Goal: Transaction & Acquisition: Purchase product/service

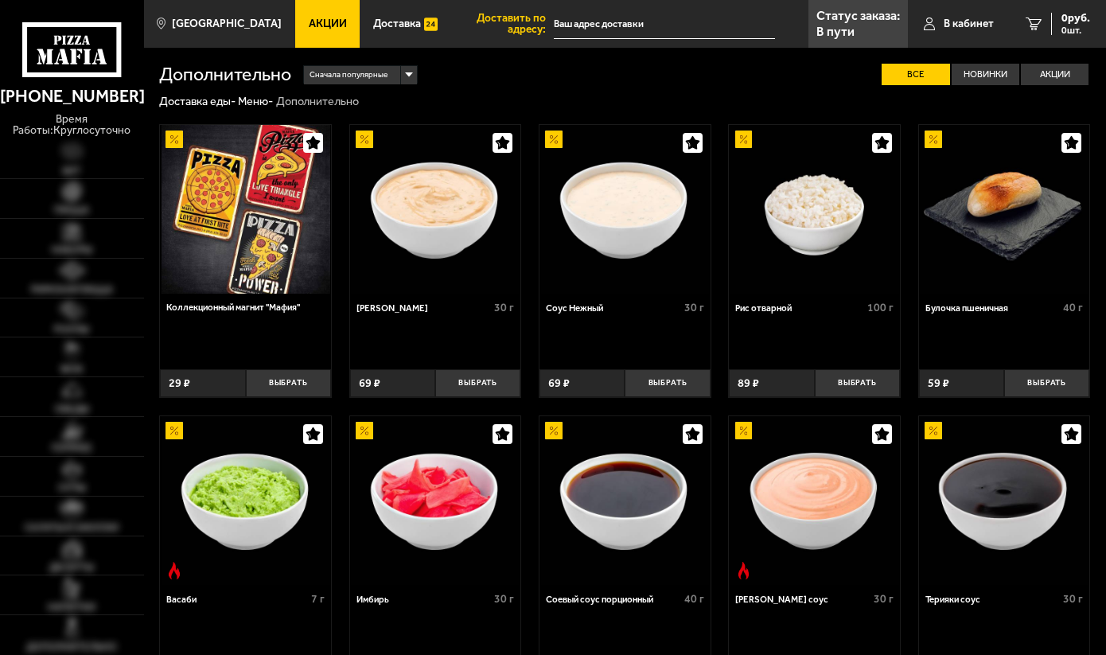
type input "[STREET_ADDRESS][PERSON_NAME]"
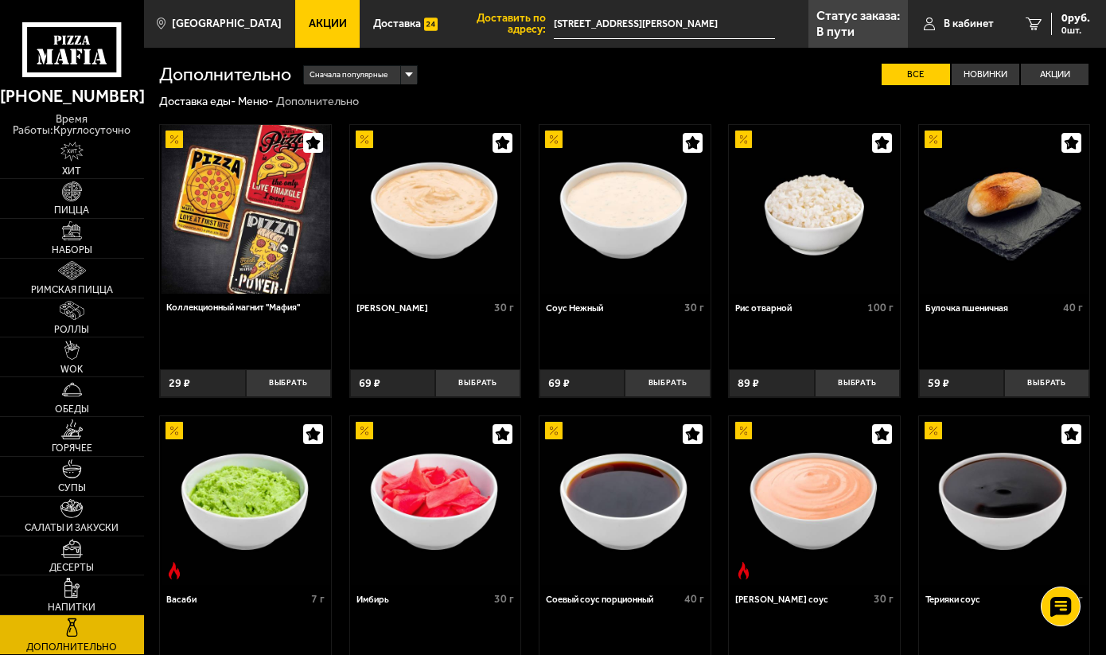
click at [79, 41] on use at bounding box center [78, 40] width 6 height 9
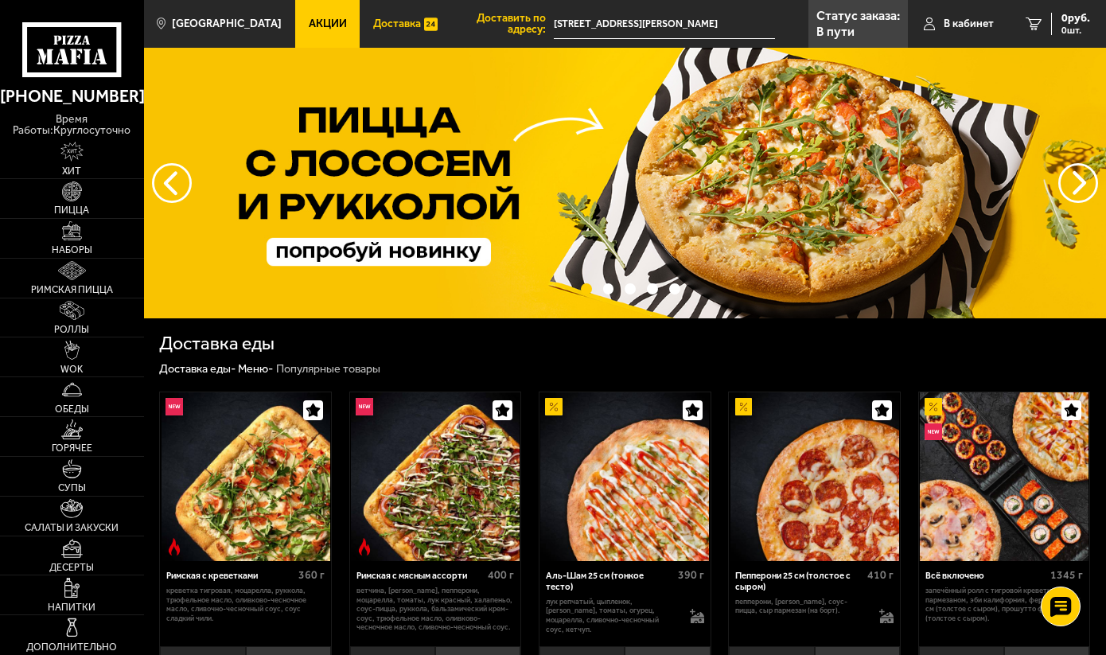
click at [373, 25] on span "Доставка" at bounding box center [397, 23] width 48 height 11
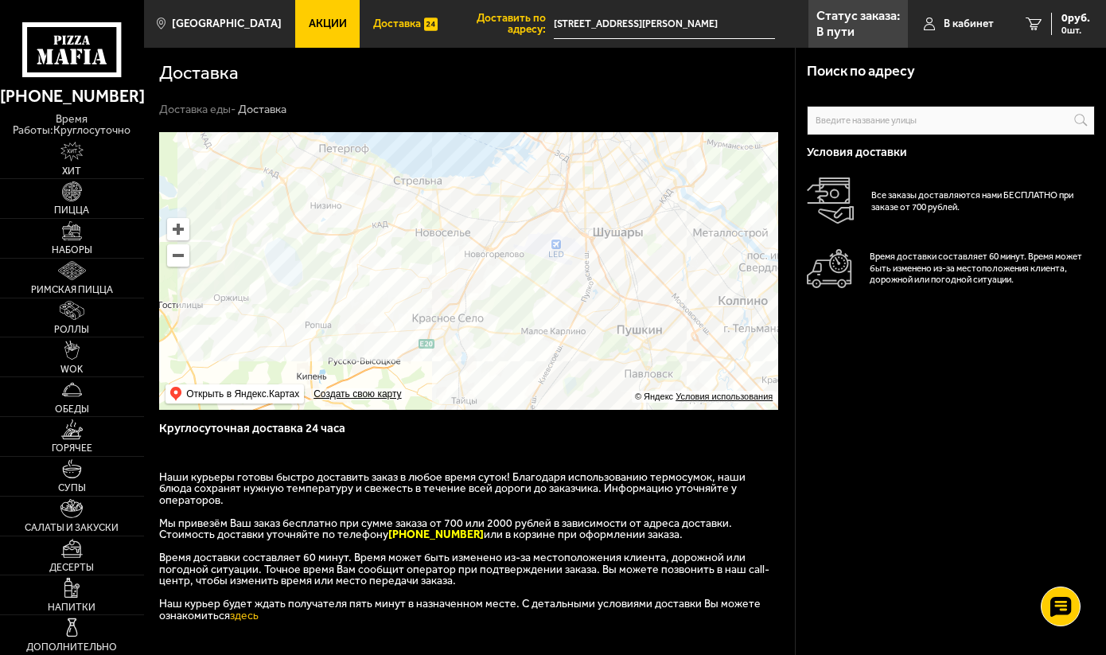
drag, startPoint x: 507, startPoint y: 286, endPoint x: 561, endPoint y: 191, distance: 109.7
click at [561, 191] on ymaps at bounding box center [468, 271] width 619 height 278
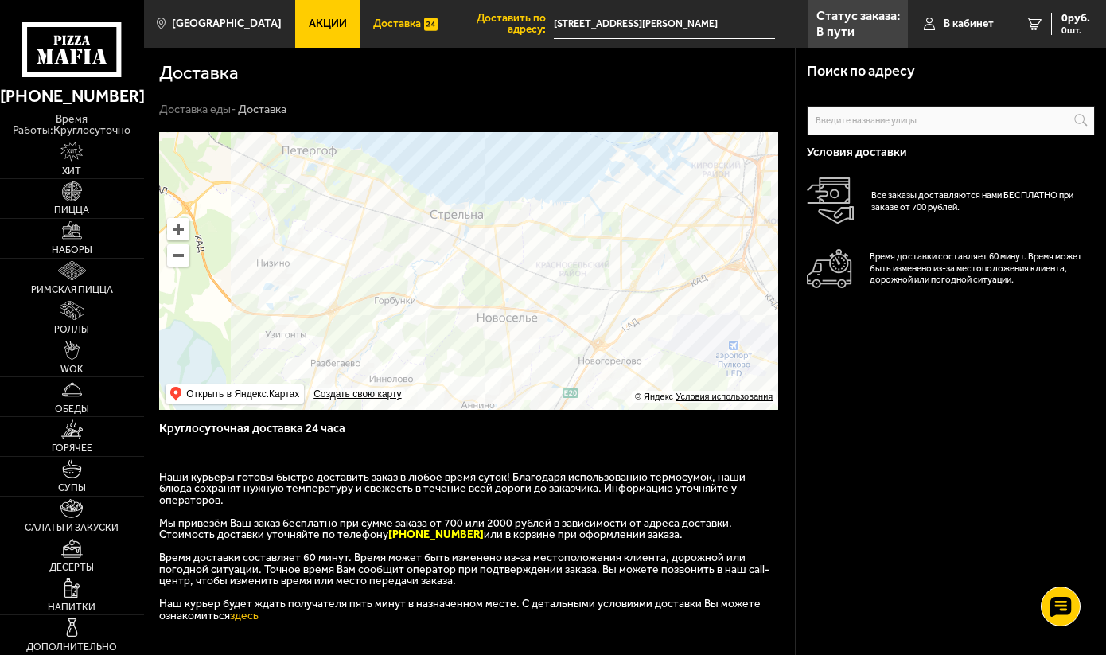
drag, startPoint x: 368, startPoint y: 201, endPoint x: 346, endPoint y: 294, distance: 95.7
click at [346, 294] on ymaps at bounding box center [468, 271] width 619 height 278
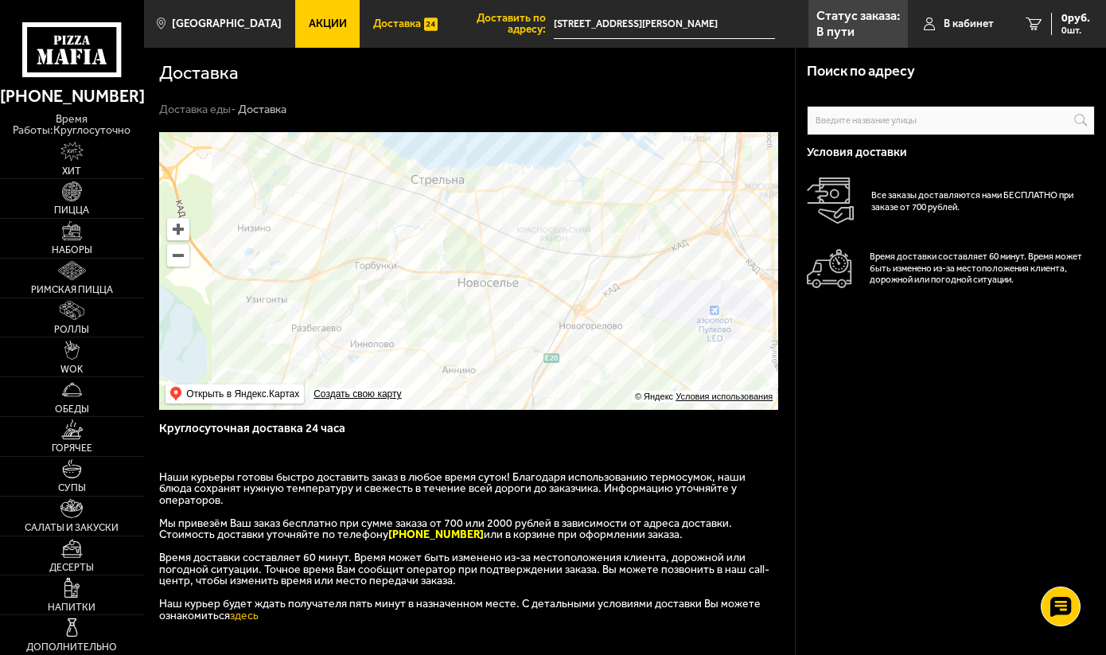
drag, startPoint x: 350, startPoint y: 288, endPoint x: 337, endPoint y: 214, distance: 75.2
click at [337, 214] on ymaps at bounding box center [468, 271] width 619 height 278
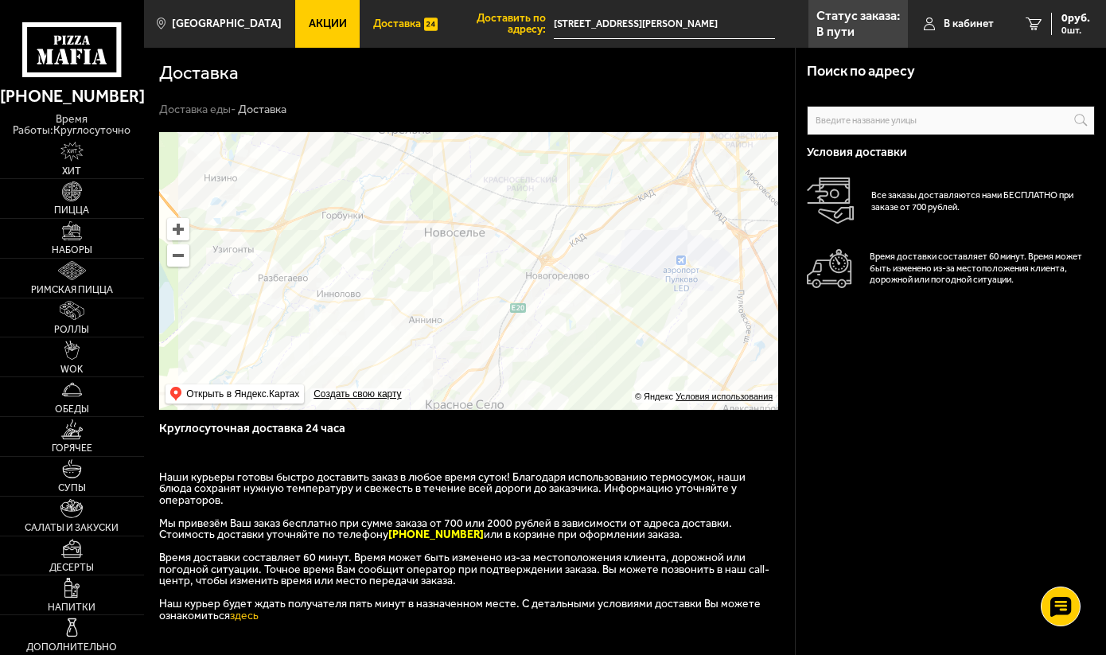
drag, startPoint x: 438, startPoint y: 305, endPoint x: 370, endPoint y: 213, distance: 114.2
click at [370, 213] on ymaps at bounding box center [468, 271] width 619 height 278
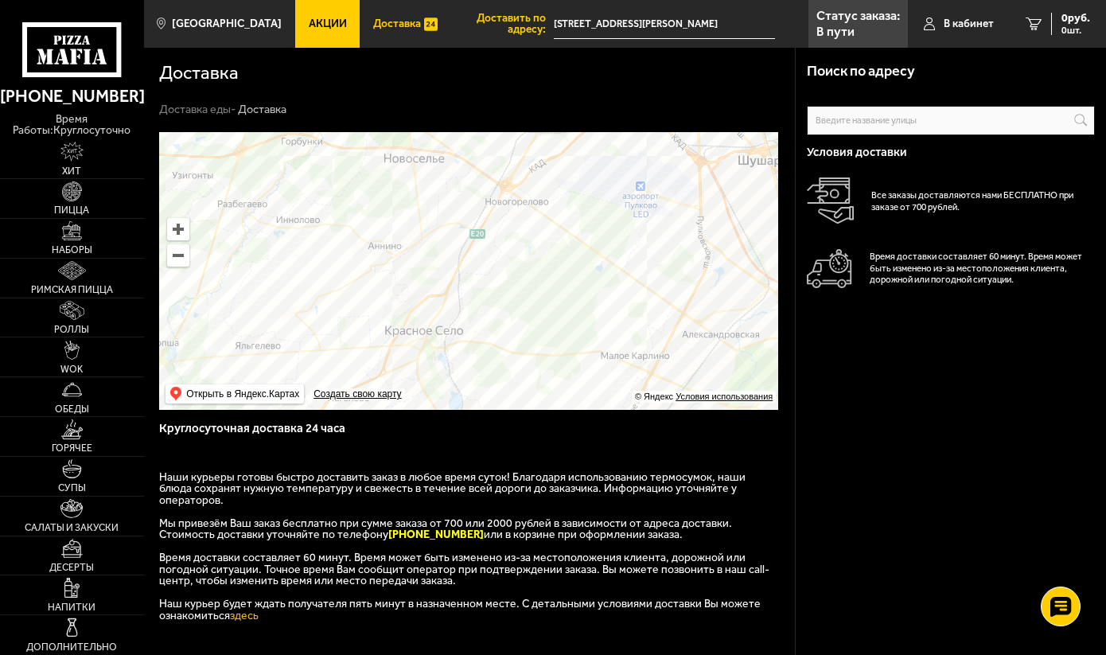
drag, startPoint x: 419, startPoint y: 291, endPoint x: 408, endPoint y: 218, distance: 74.0
click at [408, 218] on ymaps at bounding box center [468, 271] width 619 height 278
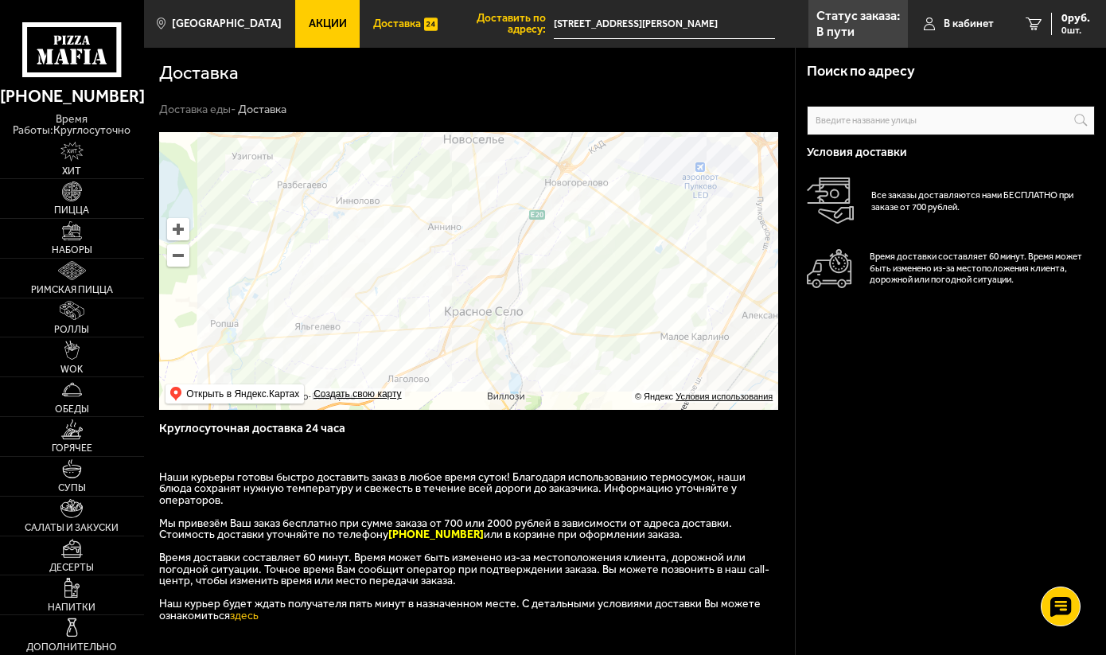
drag, startPoint x: 407, startPoint y: 221, endPoint x: 450, endPoint y: 269, distance: 64.8
click at [458, 267] on ymaps at bounding box center [468, 271] width 619 height 278
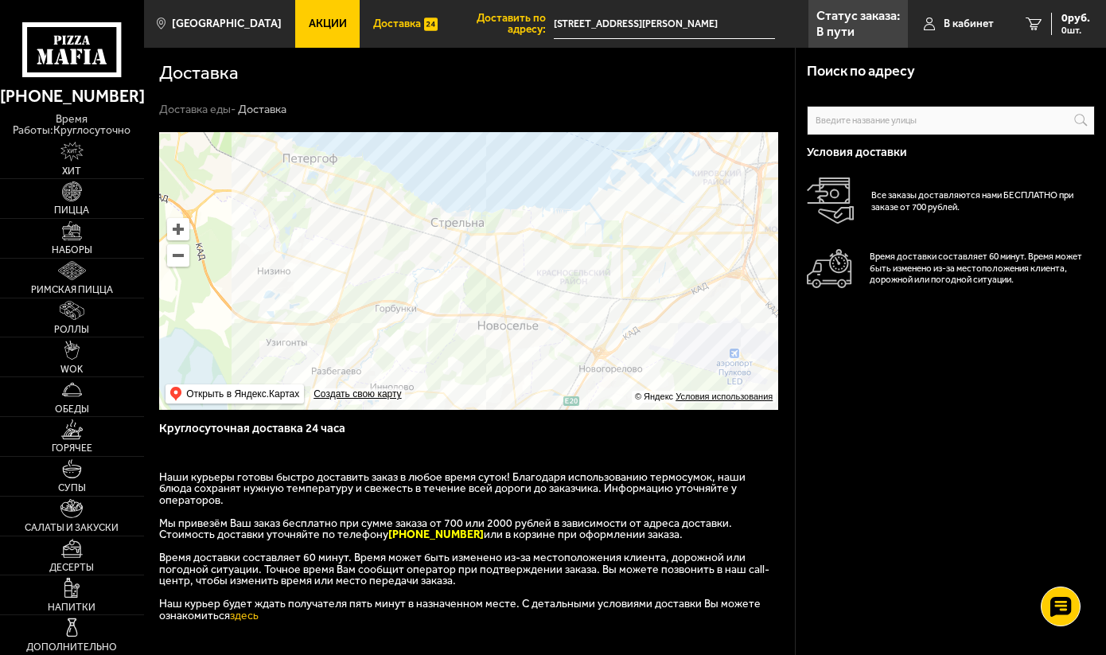
drag, startPoint x: 424, startPoint y: 241, endPoint x: 645, endPoint y: 263, distance: 222.3
click at [644, 263] on ymaps at bounding box center [468, 271] width 619 height 278
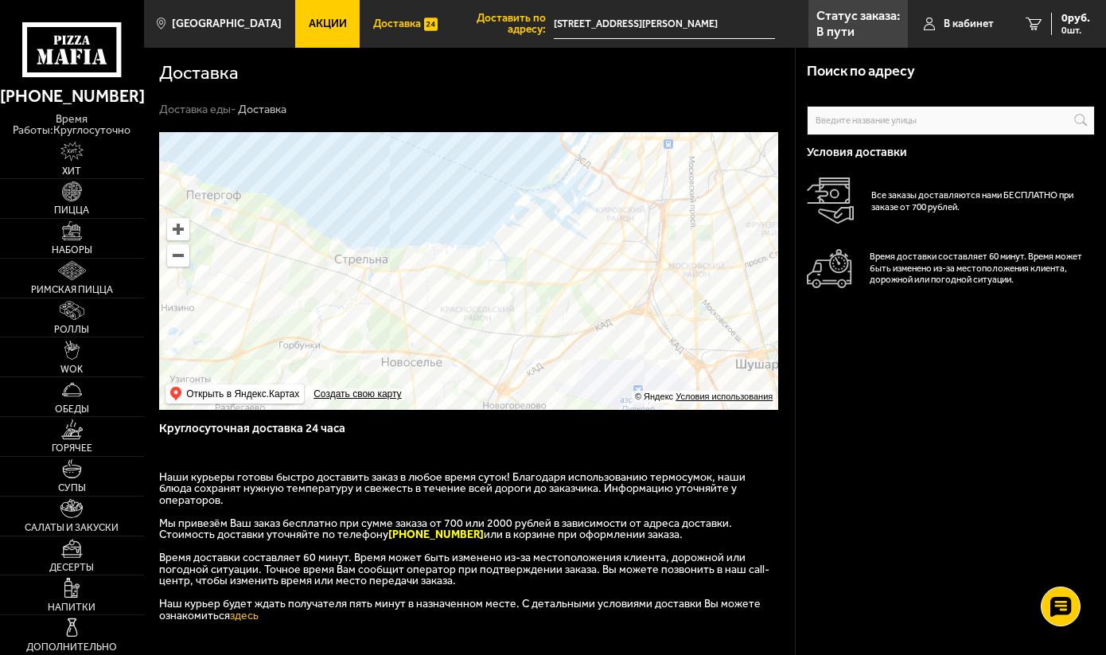
drag, startPoint x: 638, startPoint y: 266, endPoint x: 408, endPoint y: 276, distance: 230.1
click at [408, 276] on ymaps at bounding box center [468, 271] width 619 height 278
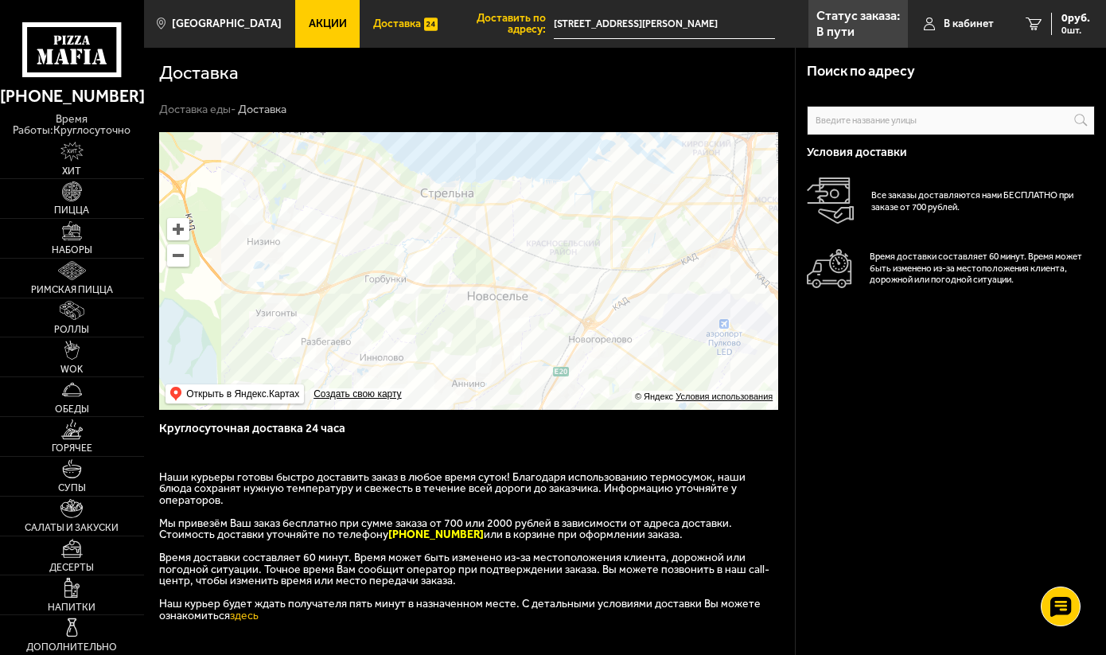
drag, startPoint x: 485, startPoint y: 284, endPoint x: 571, endPoint y: 218, distance: 108.4
click at [571, 218] on ymaps at bounding box center [468, 271] width 619 height 278
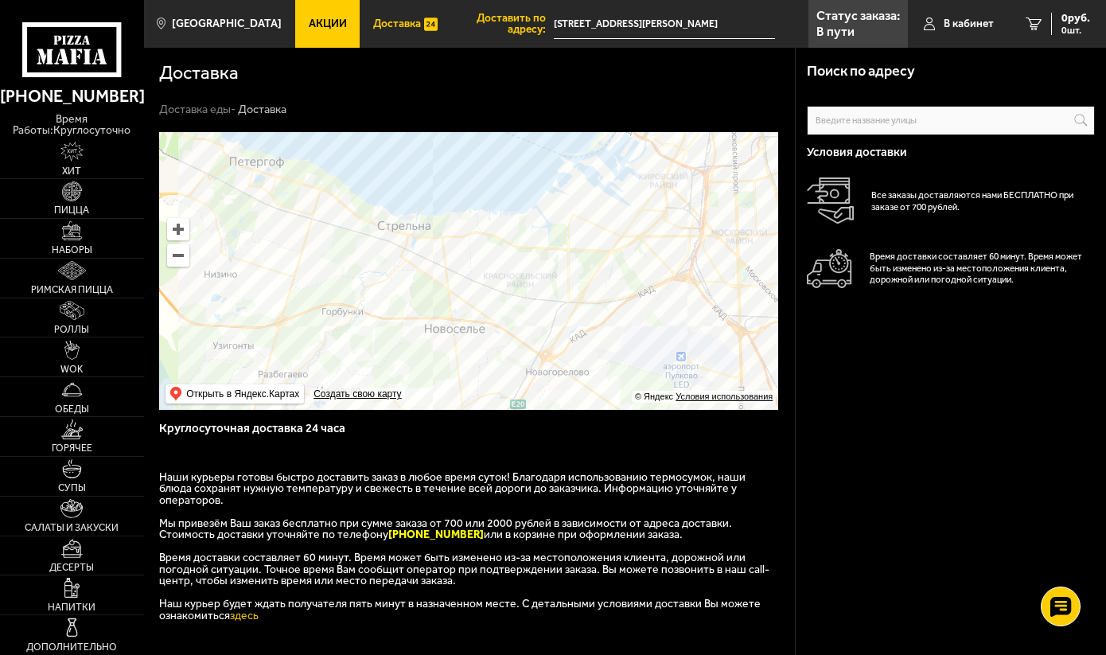
drag, startPoint x: 494, startPoint y: 287, endPoint x: 451, endPoint y: 320, distance: 53.9
click at [451, 320] on ymaps at bounding box center [468, 271] width 619 height 278
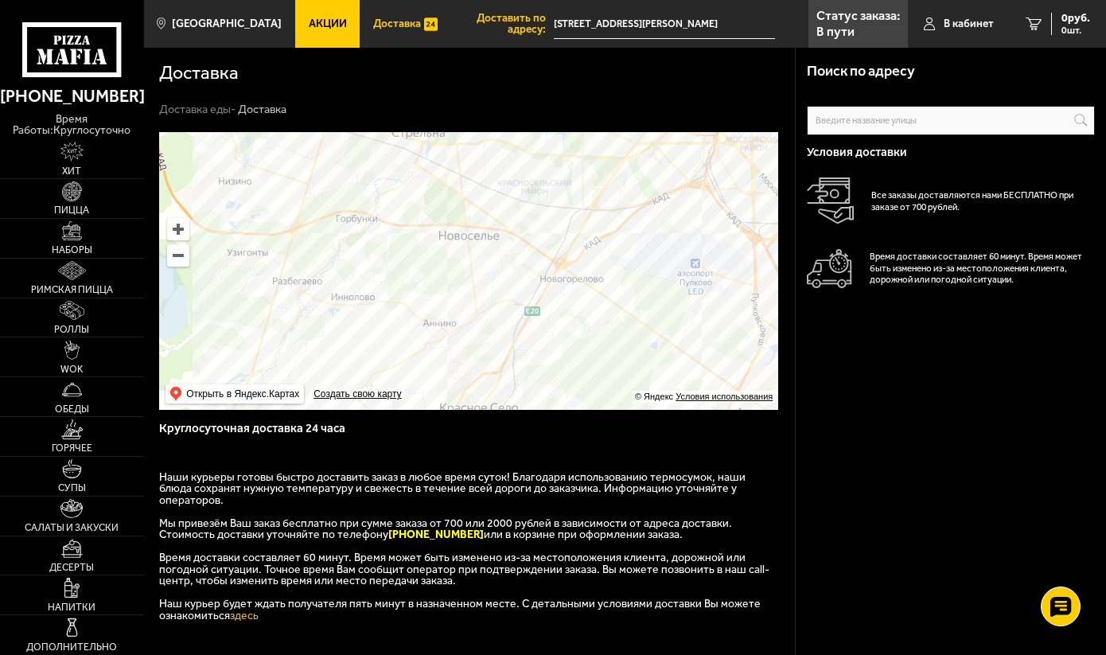
drag, startPoint x: 590, startPoint y: 314, endPoint x: 604, endPoint y: 220, distance: 94.8
click at [604, 220] on ymaps at bounding box center [468, 271] width 619 height 278
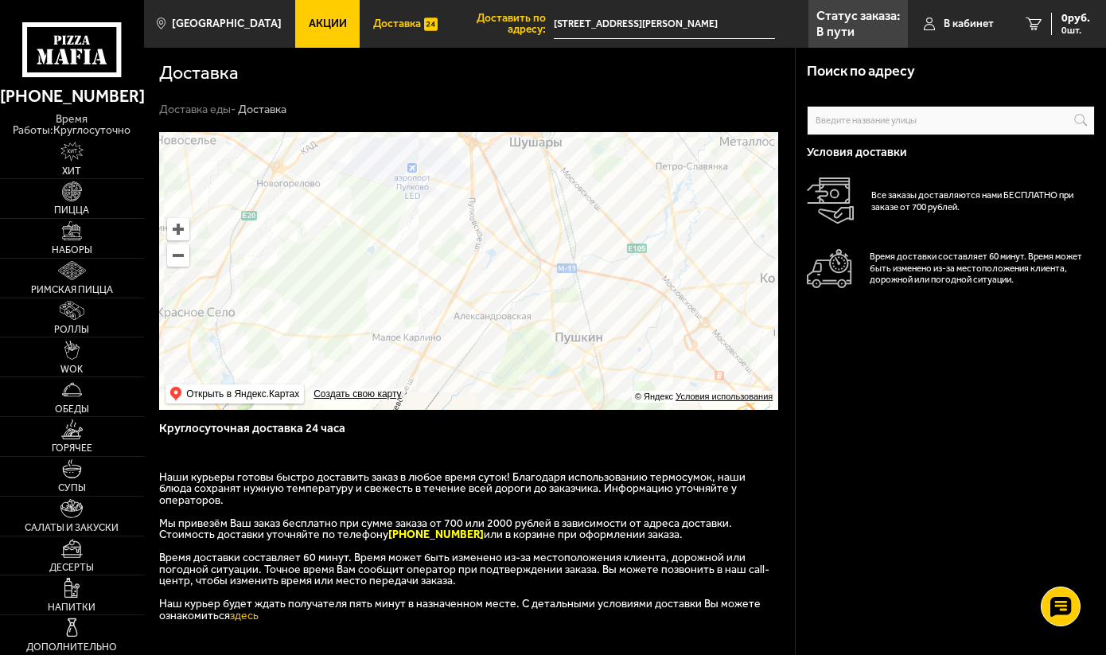
drag, startPoint x: 597, startPoint y: 253, endPoint x: 335, endPoint y: 274, distance: 263.3
click at [334, 276] on ymaps at bounding box center [468, 271] width 619 height 278
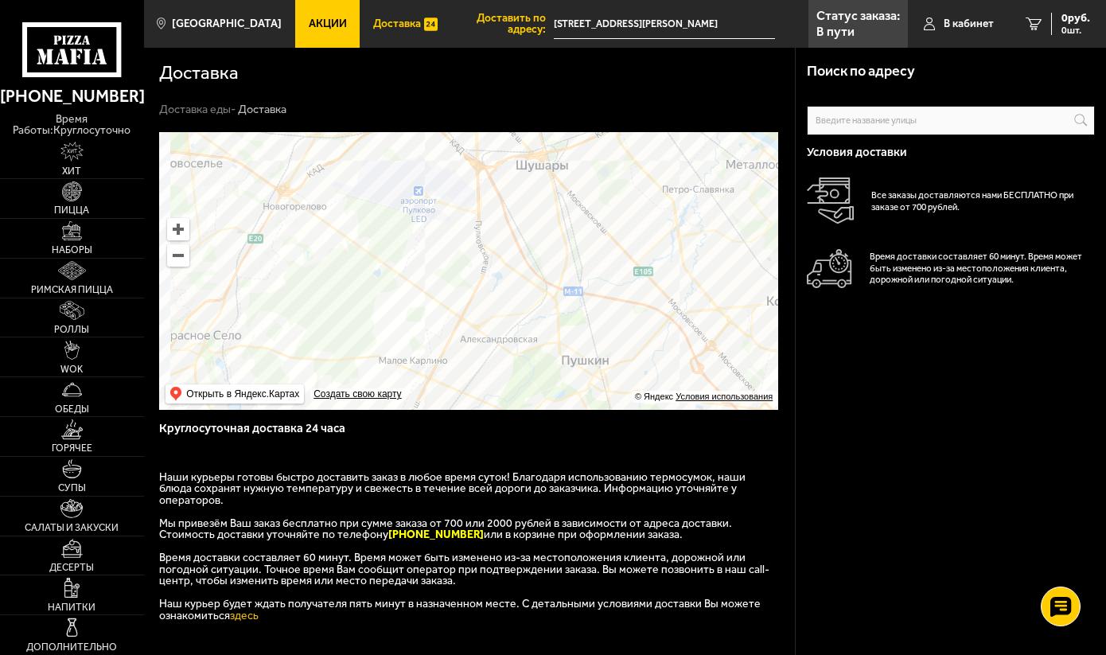
drag, startPoint x: 526, startPoint y: 312, endPoint x: 563, endPoint y: 341, distance: 47.6
click at [568, 342] on ymaps at bounding box center [468, 271] width 619 height 278
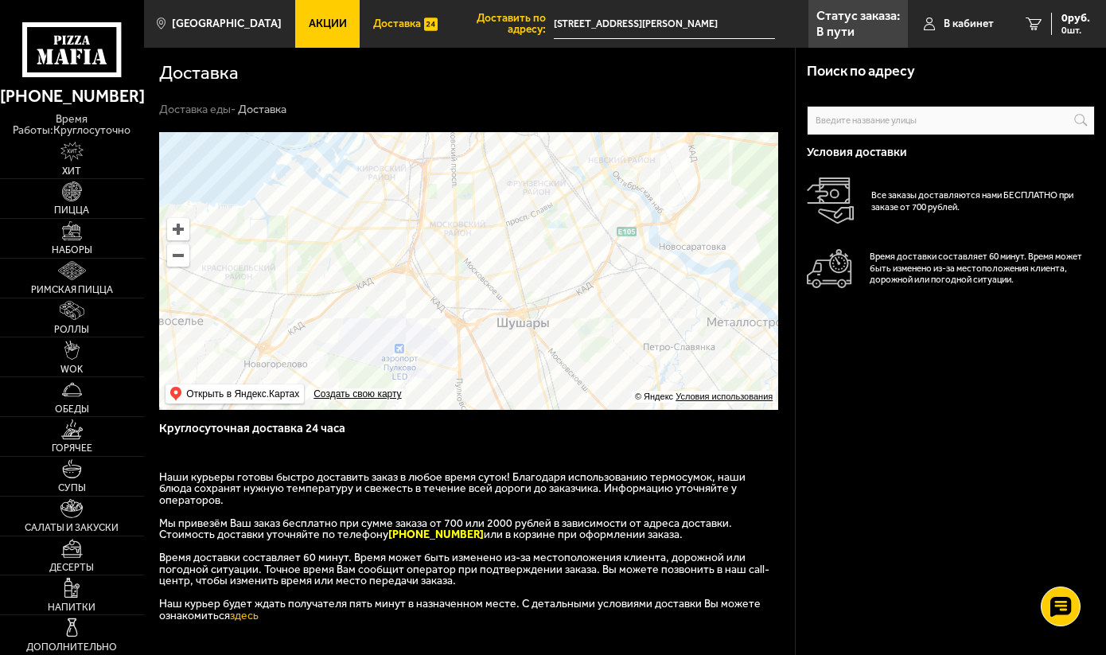
drag, startPoint x: 620, startPoint y: 336, endPoint x: 639, endPoint y: 344, distance: 21.0
click at [635, 343] on ymaps at bounding box center [468, 271] width 619 height 278
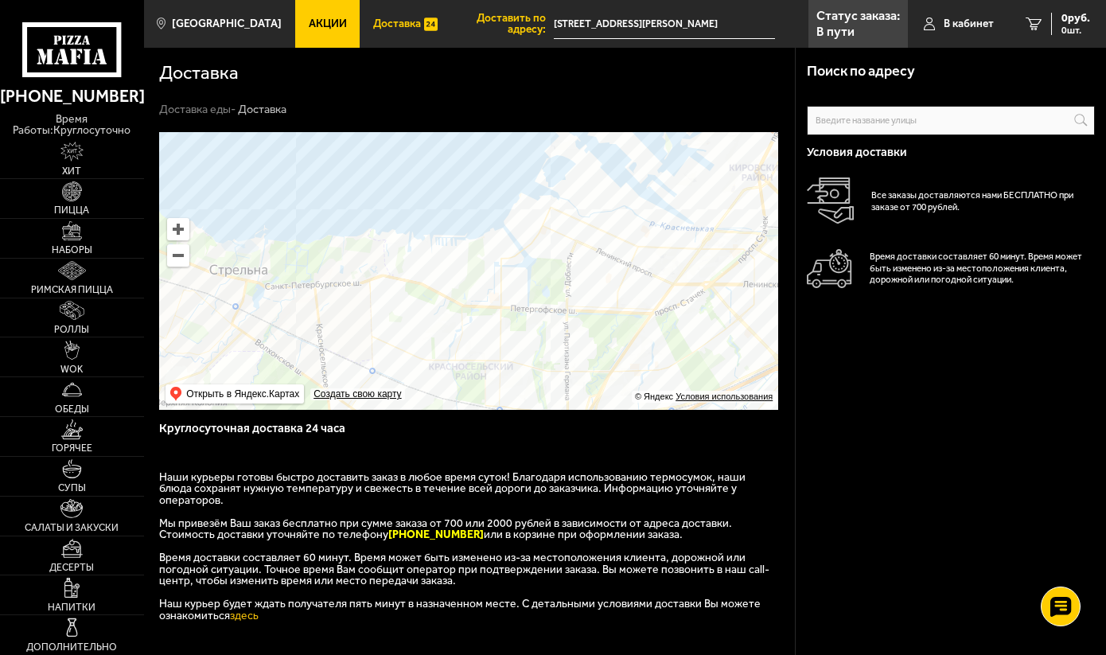
drag, startPoint x: 481, startPoint y: 344, endPoint x: 594, endPoint y: 277, distance: 131.9
click at [594, 277] on ymaps at bounding box center [468, 271] width 619 height 278
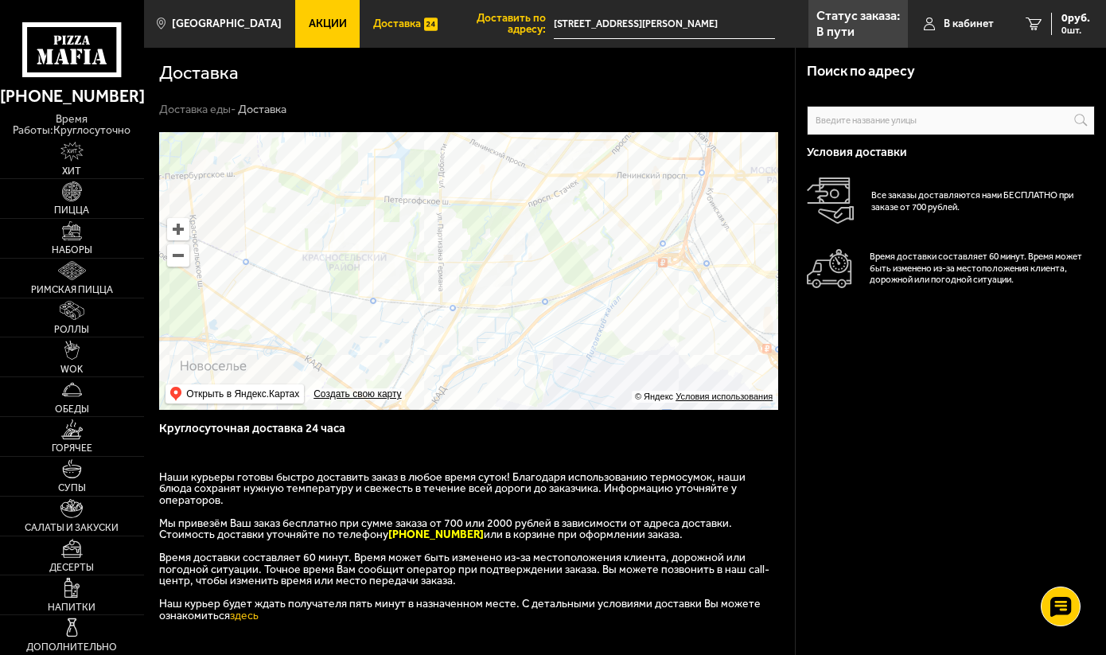
drag, startPoint x: 655, startPoint y: 333, endPoint x: 527, endPoint y: 224, distance: 167.6
click at [527, 224] on ymaps at bounding box center [468, 271] width 619 height 278
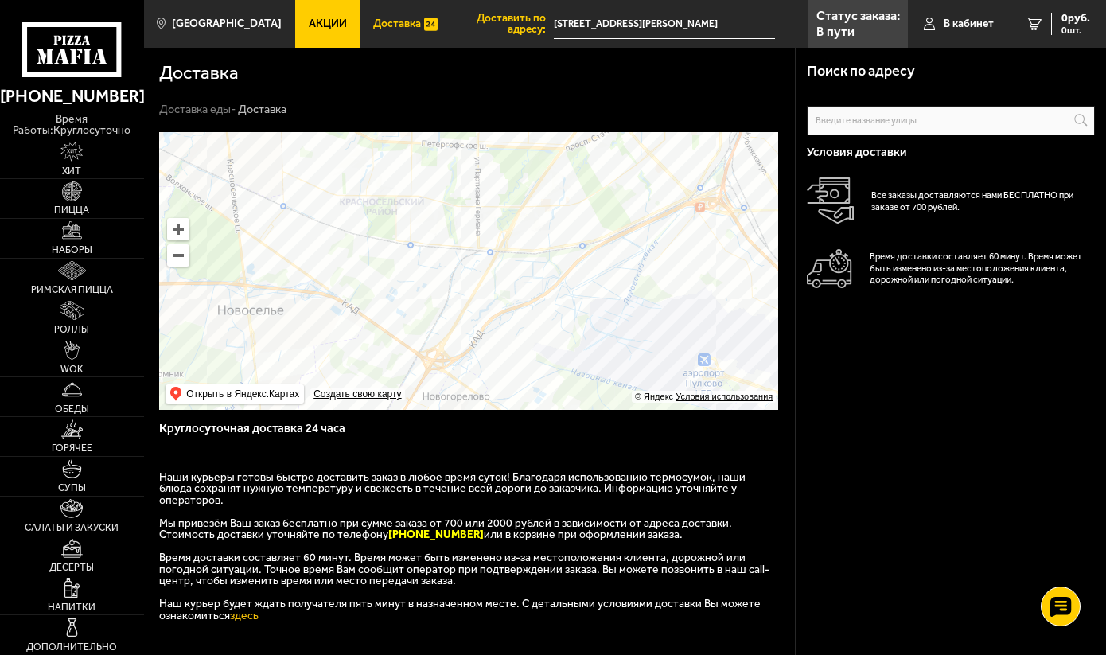
drag, startPoint x: 516, startPoint y: 264, endPoint x: 595, endPoint y: 164, distance: 127.5
click at [595, 164] on ymaps at bounding box center [468, 271] width 619 height 278
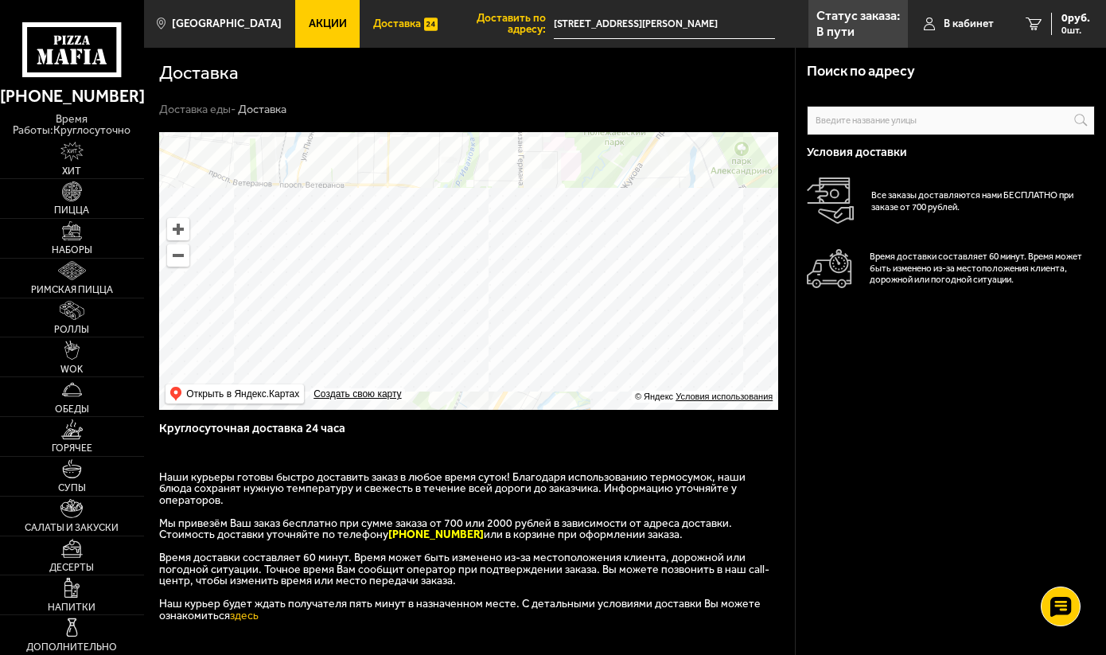
drag, startPoint x: 604, startPoint y: 311, endPoint x: 616, endPoint y: 336, distance: 27.4
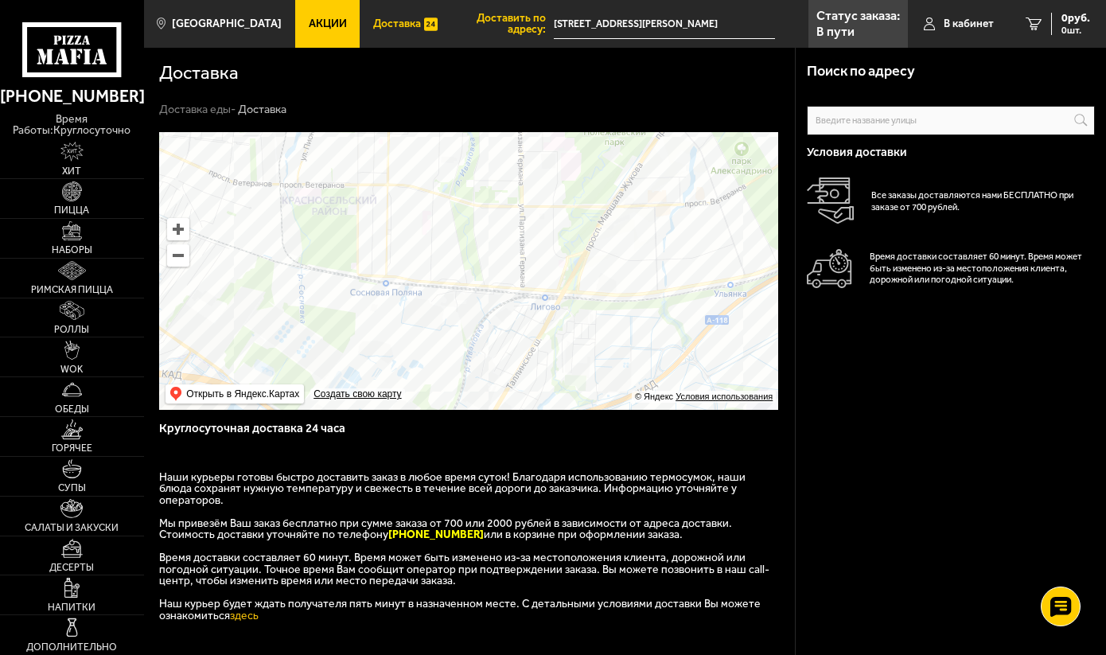
click at [616, 337] on ymaps at bounding box center [468, 271] width 619 height 278
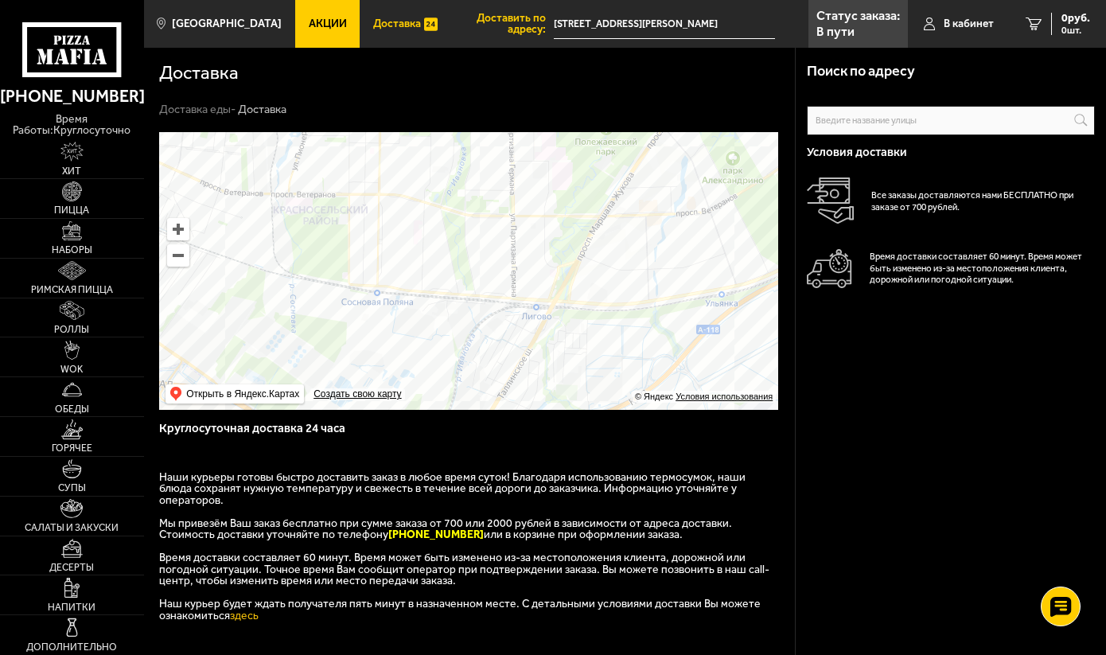
drag, startPoint x: 618, startPoint y: 320, endPoint x: 570, endPoint y: 252, distance: 83.2
click at [570, 252] on ymaps at bounding box center [468, 271] width 619 height 278
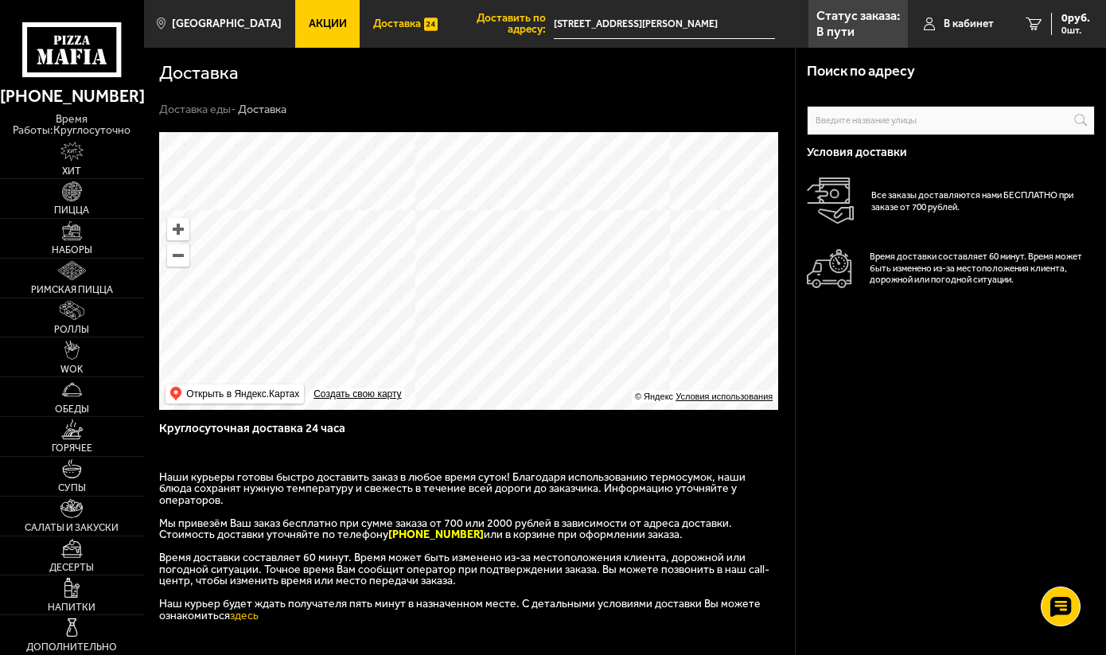
drag, startPoint x: 560, startPoint y: 352, endPoint x: 585, endPoint y: 267, distance: 88.6
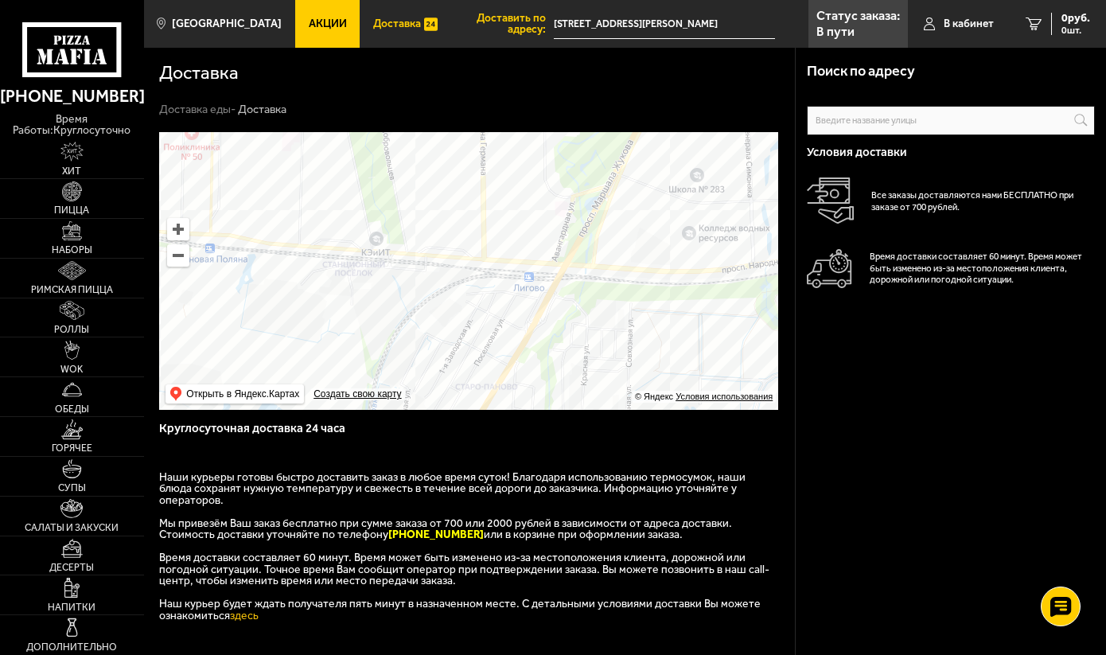
click at [585, 267] on ymaps at bounding box center [468, 271] width 619 height 278
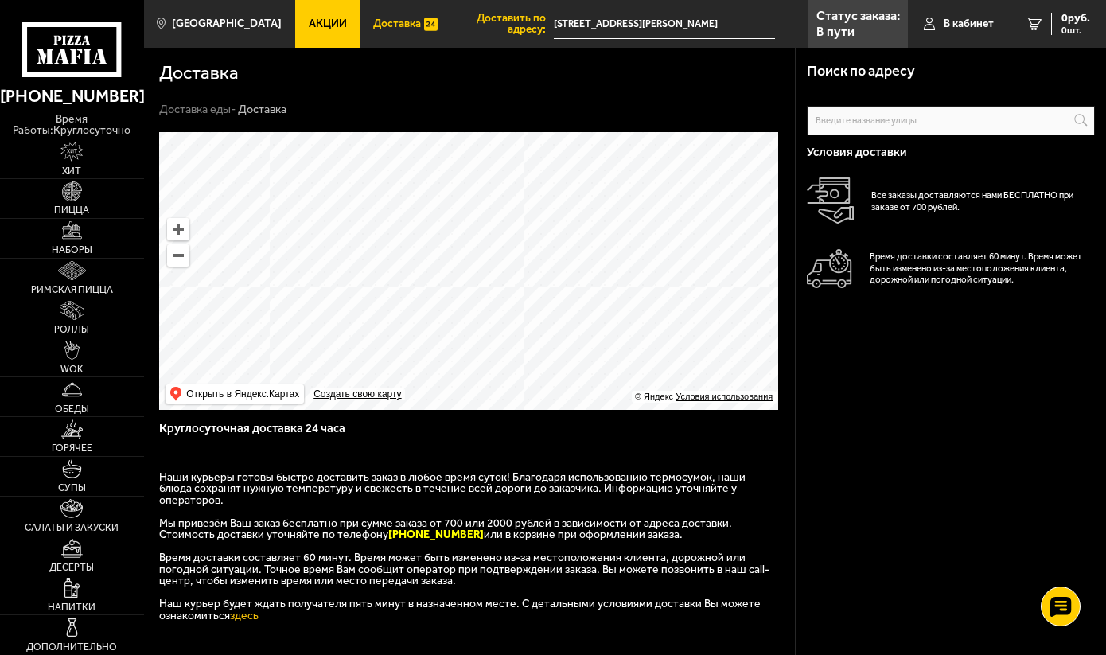
drag, startPoint x: 473, startPoint y: 307, endPoint x: 581, endPoint y: 300, distance: 107.6
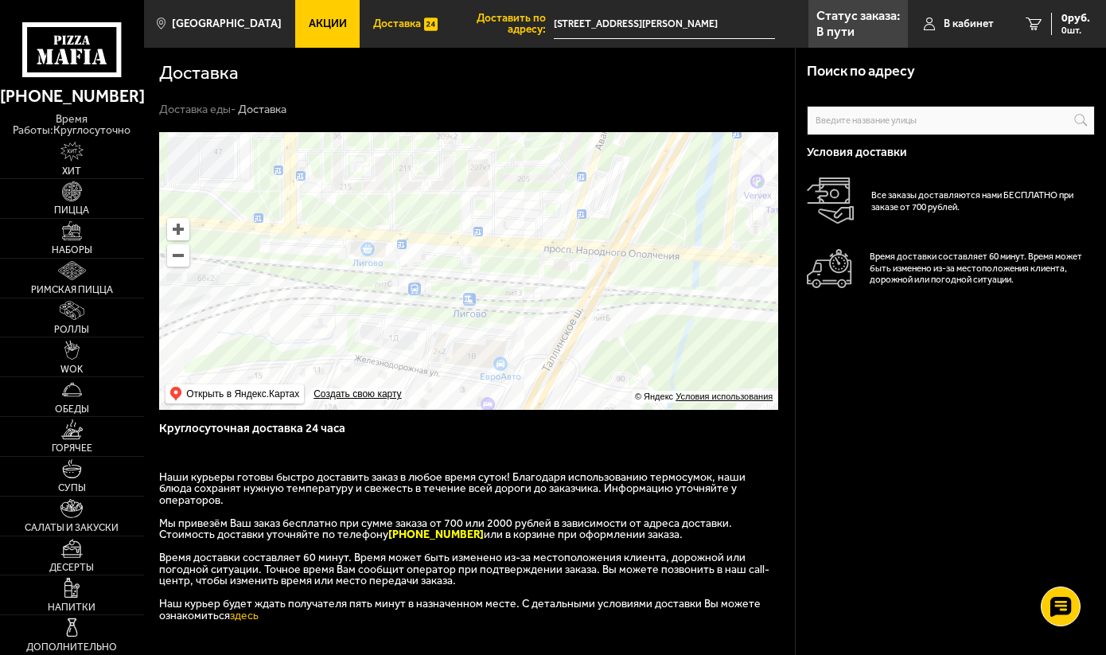
click at [581, 300] on ymaps at bounding box center [468, 271] width 619 height 278
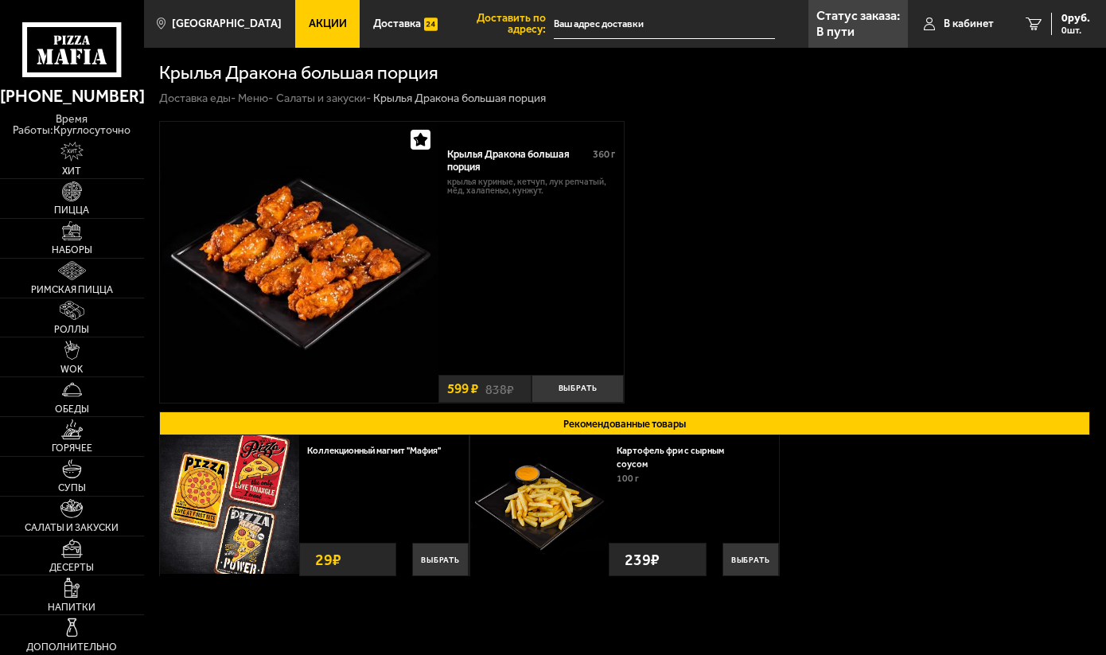
type input "[STREET_ADDRESS][PERSON_NAME]"
click at [305, 237] on img at bounding box center [299, 261] width 278 height 278
click at [497, 168] on div "Крылья Дракона большая порция" at bounding box center [514, 160] width 135 height 25
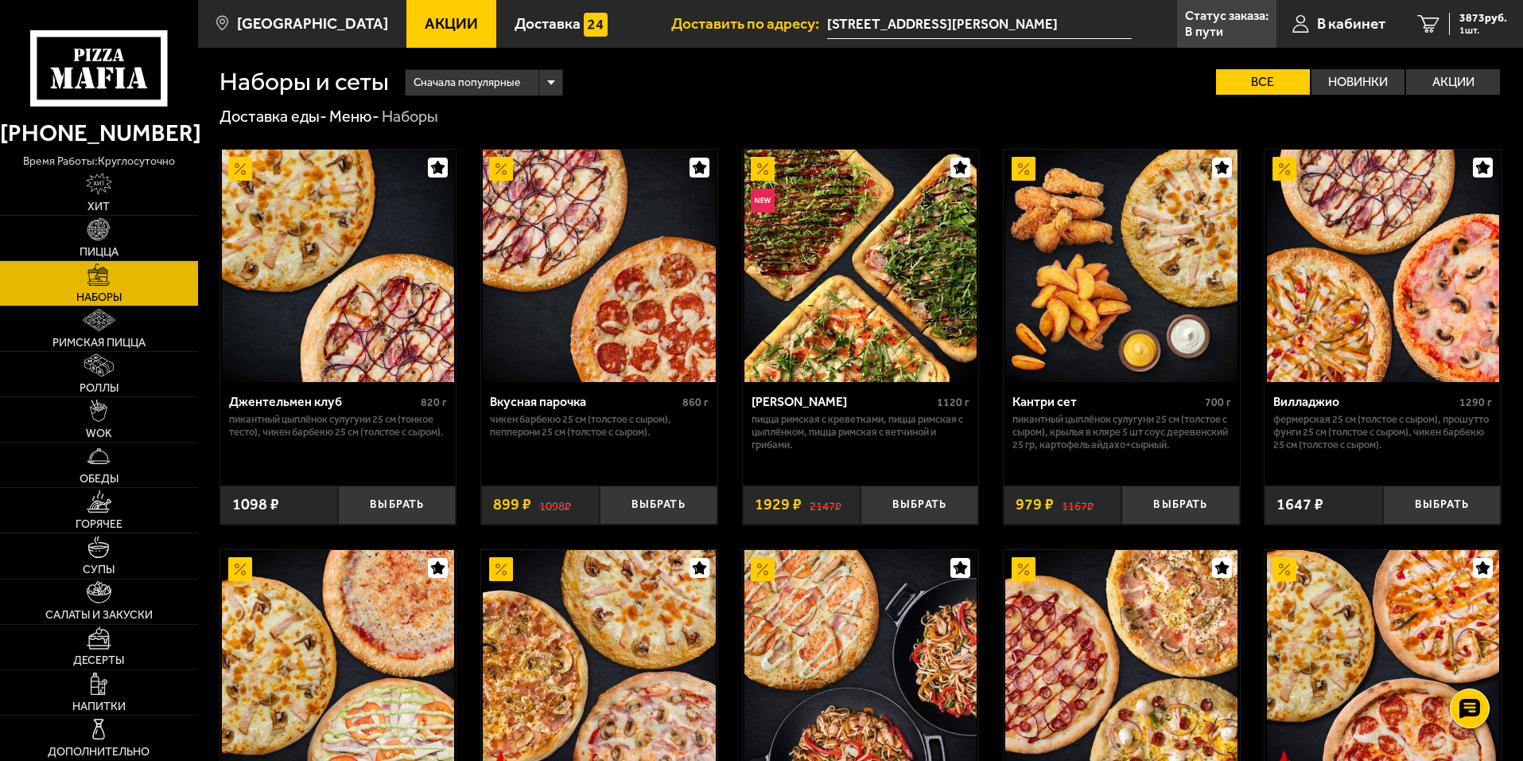
scroll to position [1948, 0]
